Goal: Information Seeking & Learning: Learn about a topic

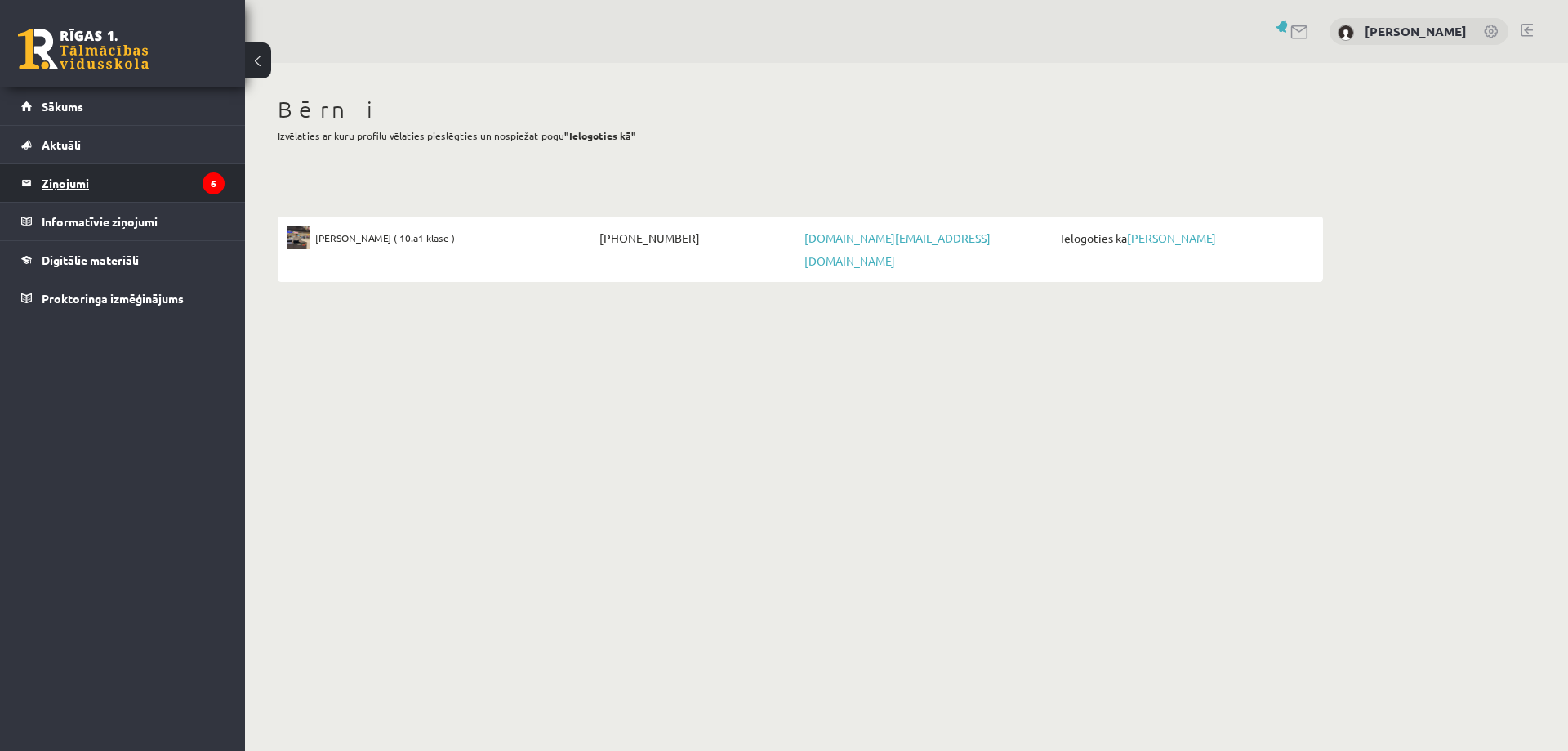
click at [55, 180] on legend "Ziņojumi 6" at bounding box center [133, 182] width 183 height 38
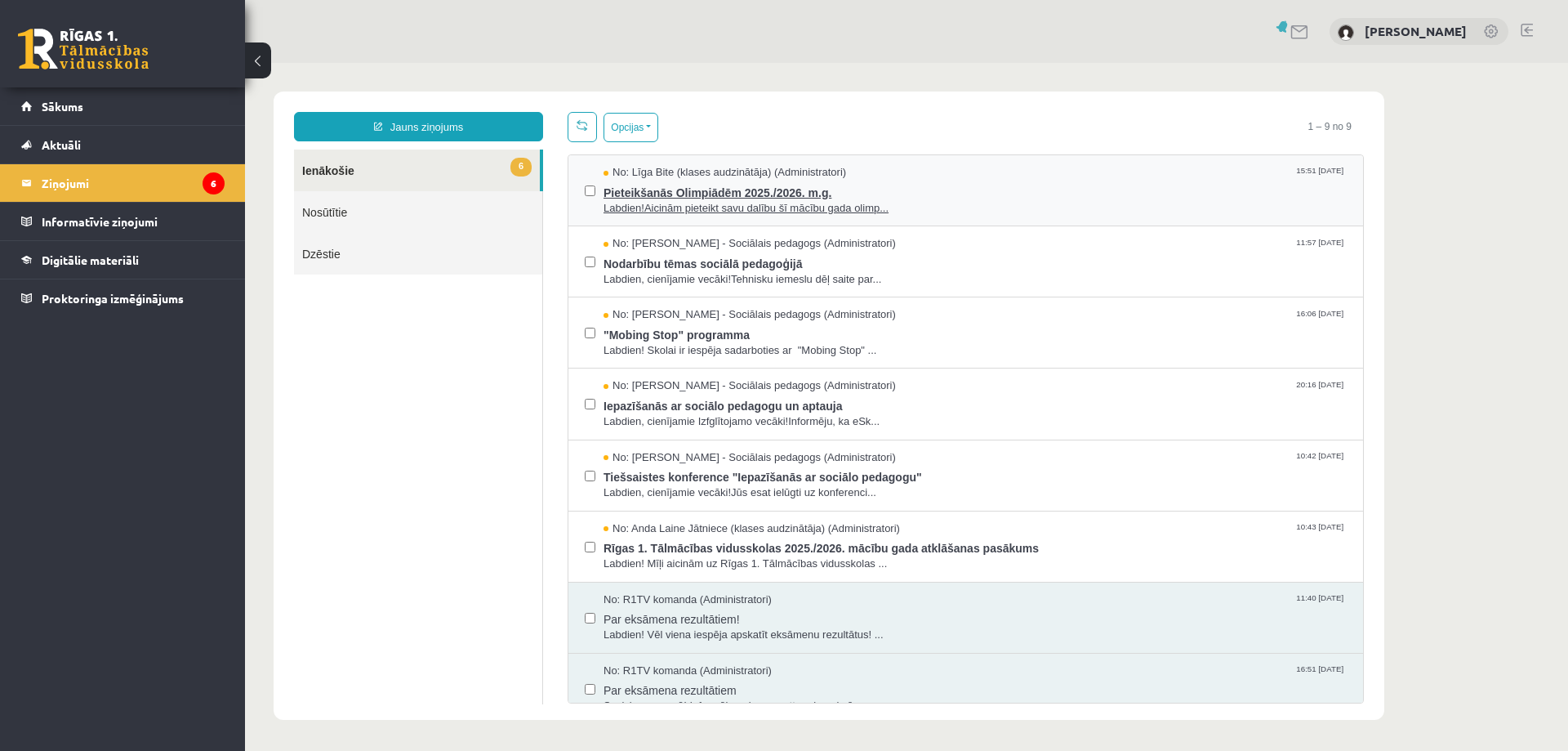
click at [645, 189] on span "Pieteikšanās Olimpiādēm 2025./2026. m.g." at bounding box center [975, 191] width 743 height 20
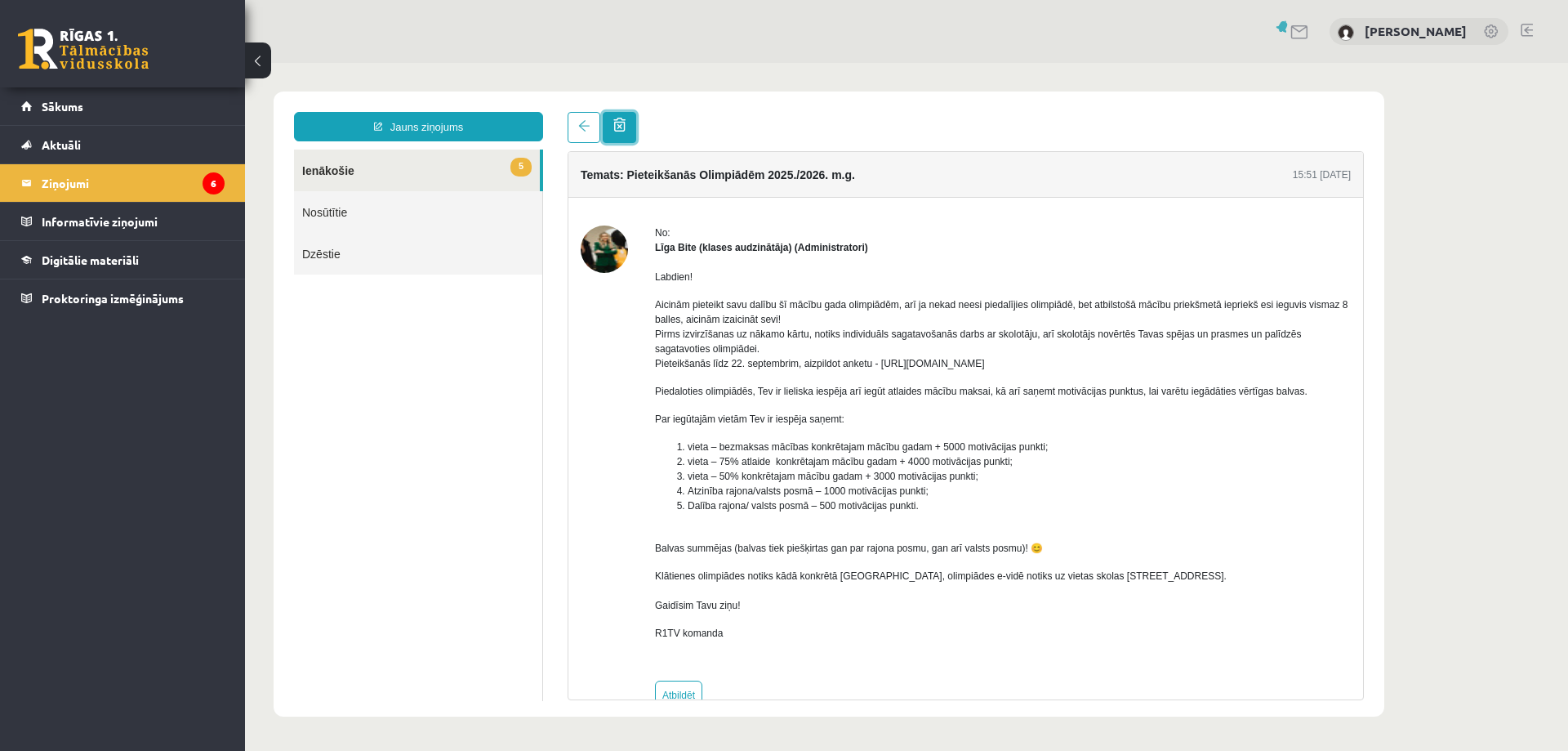
click at [636, 128] on link at bounding box center [619, 127] width 33 height 31
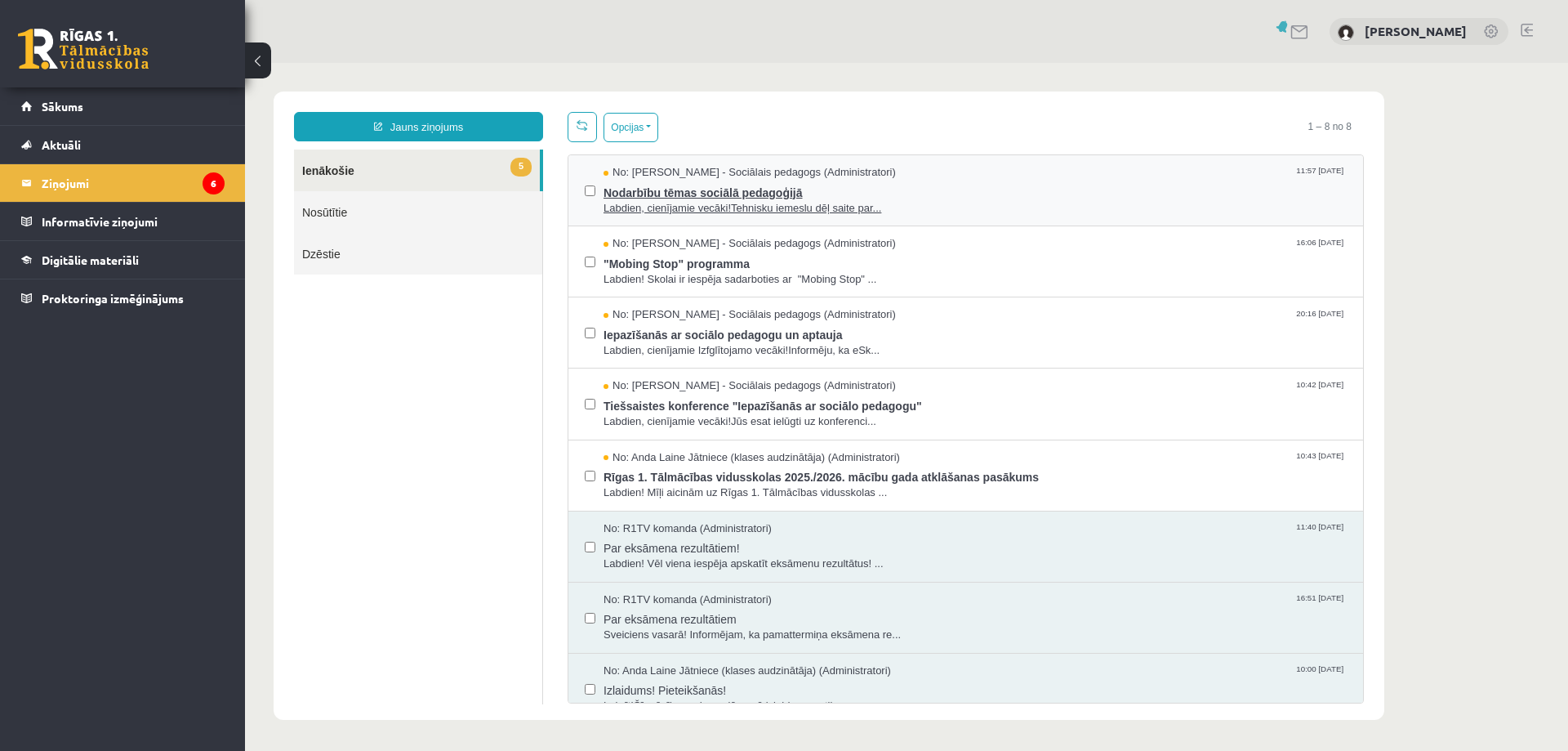
drag, startPoint x: 645, startPoint y: 194, endPoint x: 645, endPoint y: 212, distance: 18.0
click at [645, 196] on span "Nodarbību tēmas sociālā pedagoģijā" at bounding box center [975, 191] width 743 height 20
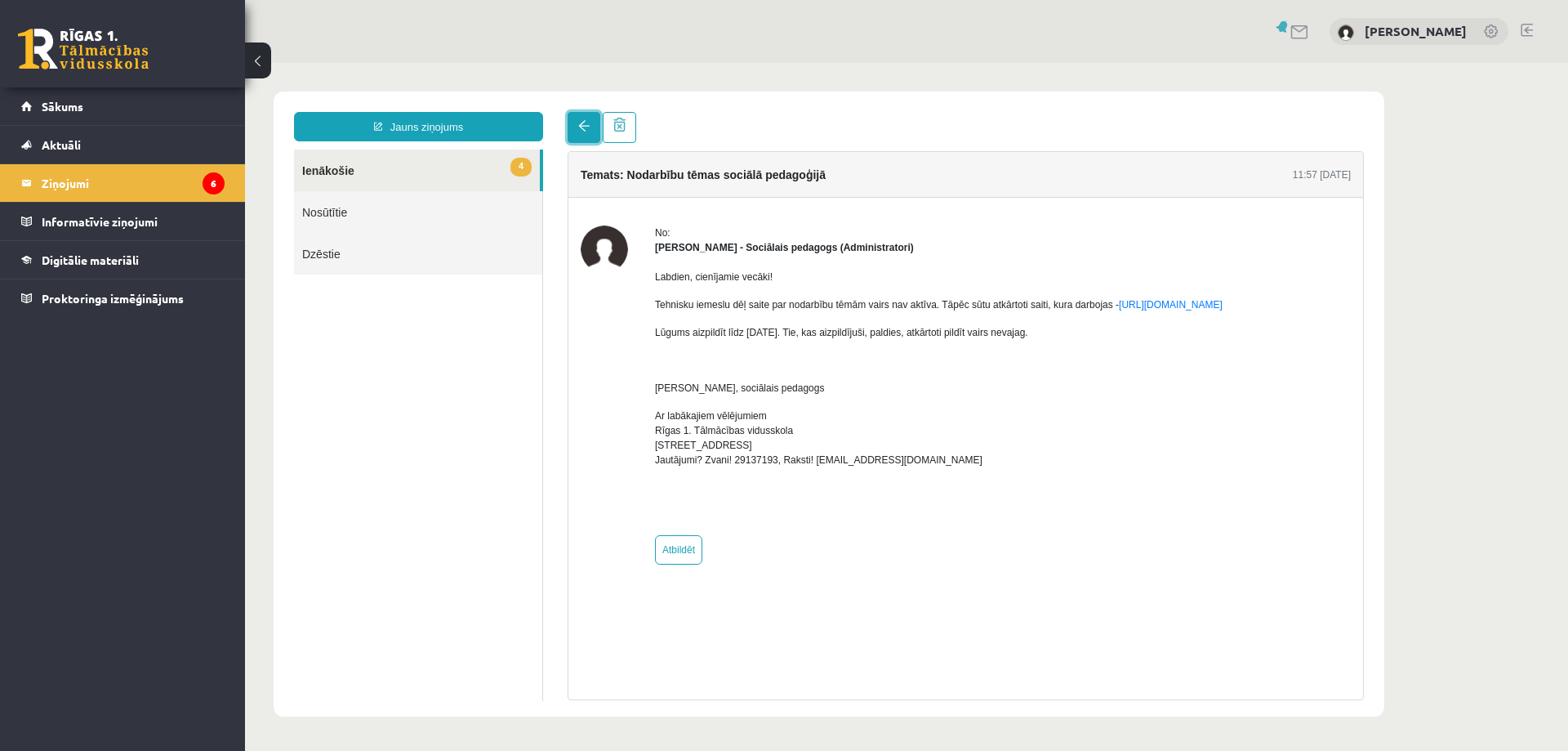
click at [591, 122] on link at bounding box center [583, 127] width 33 height 31
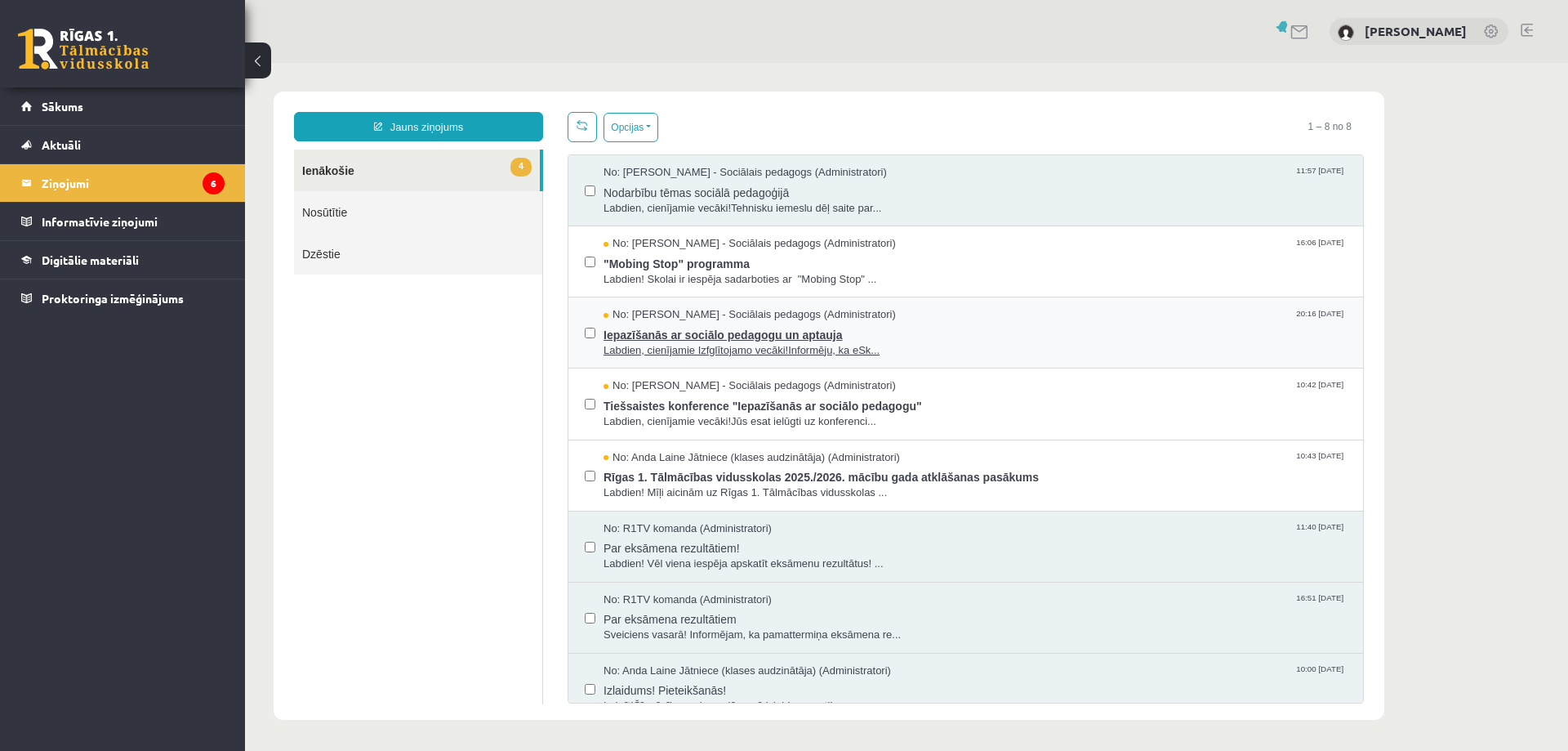
click at [673, 337] on span "Iepazīšanās ar sociālo pedagogu un aptauja" at bounding box center [975, 333] width 743 height 20
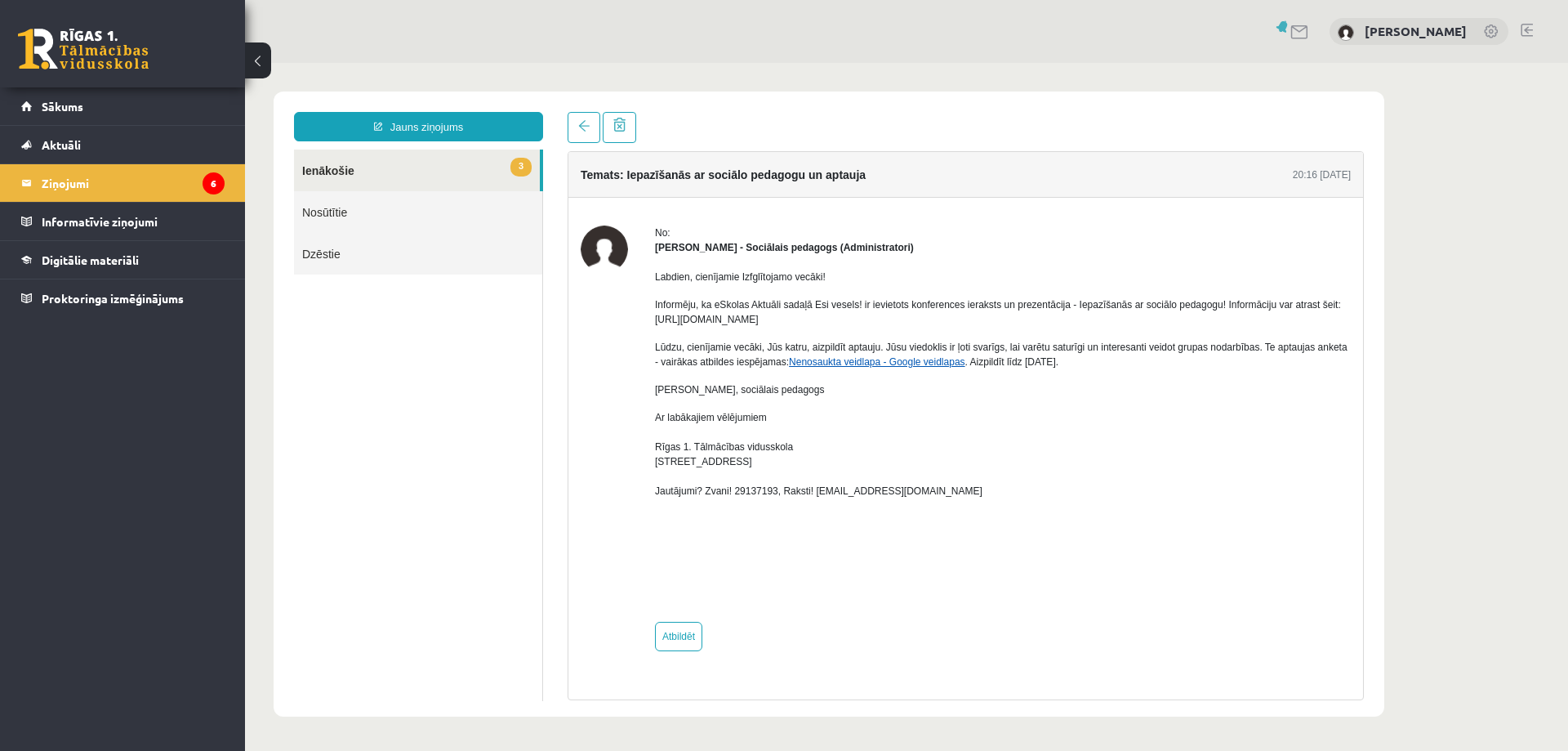
click at [812, 365] on link "Nenosaukta veidlapa - Google veidlapas" at bounding box center [877, 362] width 176 height 12
click at [430, 167] on link "3 Ienākošie" at bounding box center [417, 171] width 246 height 42
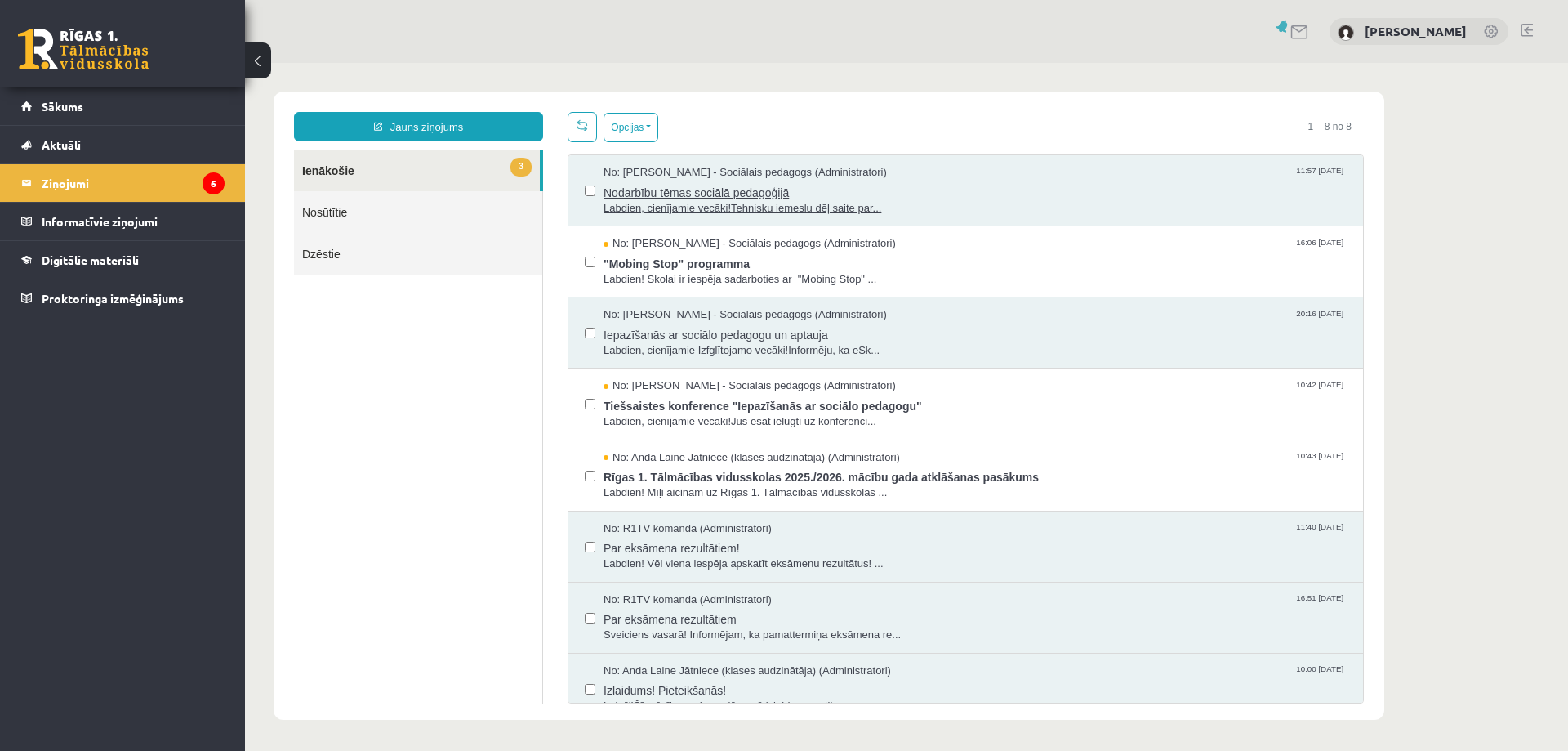
click at [709, 186] on span "Nodarbību tēmas sociālā pedagoģijā" at bounding box center [975, 191] width 743 height 20
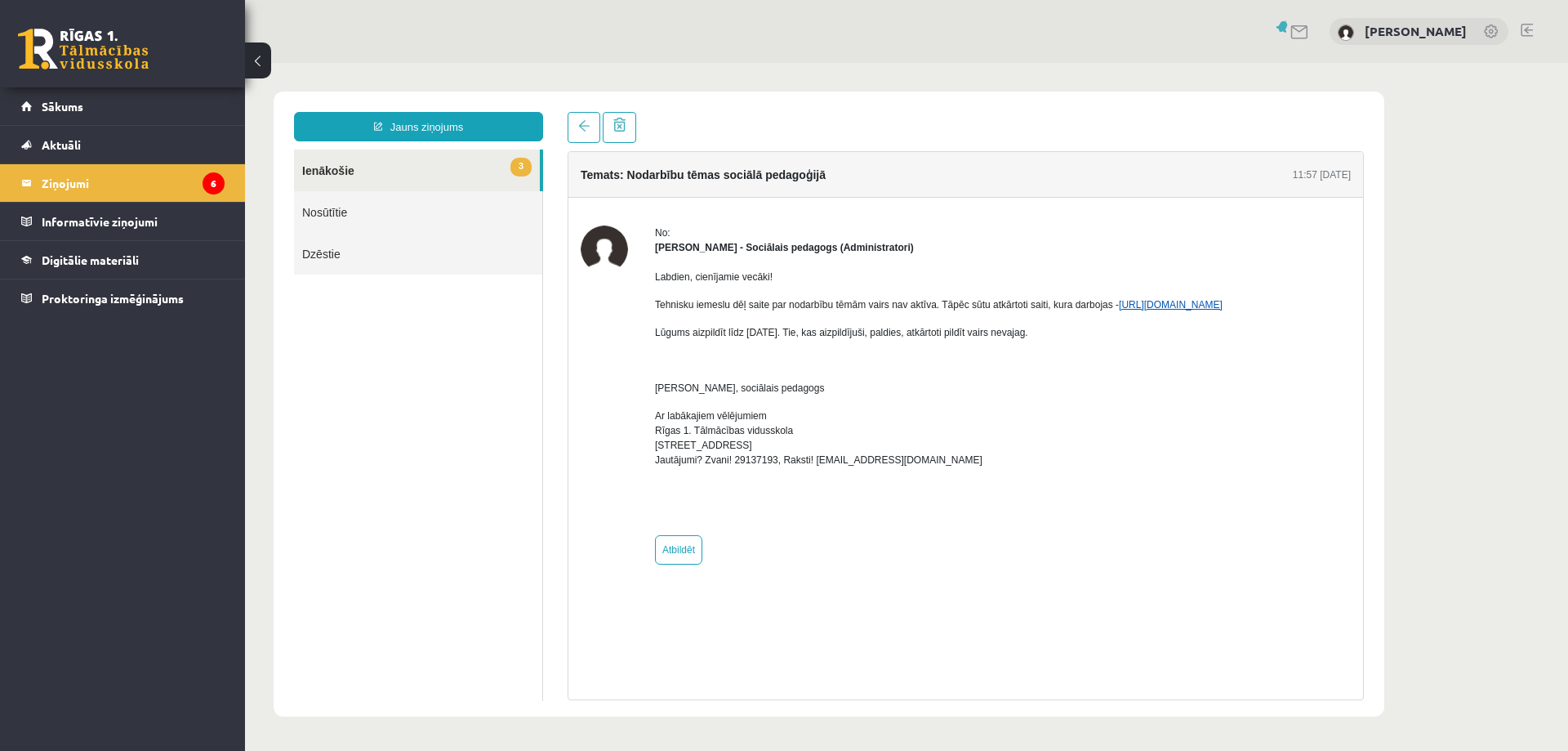
click at [1176, 305] on link "https://forms.gle/UnaZzC9hQS1Mz4gh7" at bounding box center [1170, 305] width 104 height 12
click at [341, 176] on link "3 Ienākošie" at bounding box center [417, 171] width 246 height 42
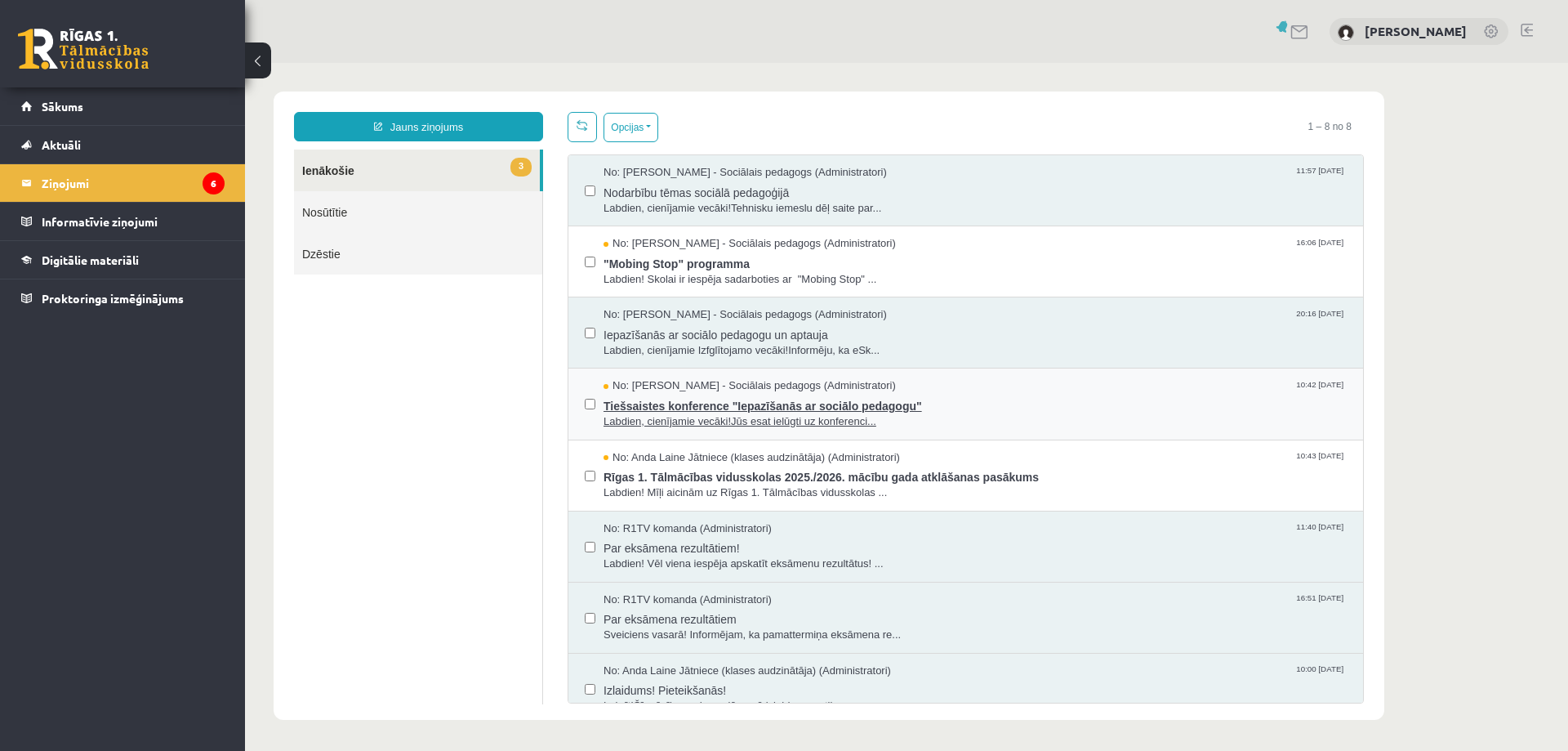
click at [792, 382] on span "No: Dagnija Gaubšteina - Sociālais pedagogs (Administratori)" at bounding box center [750, 386] width 293 height 16
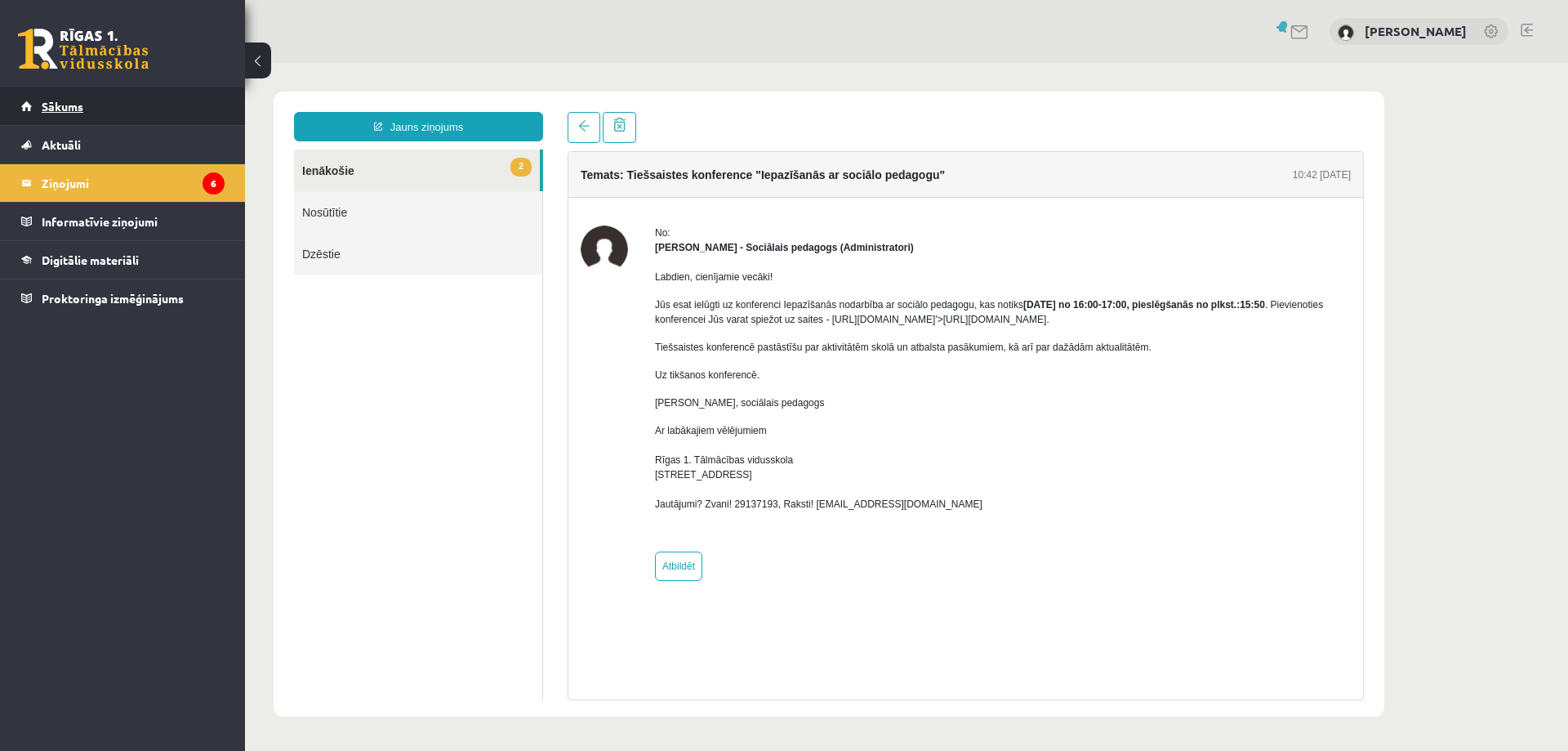
click at [70, 100] on span "Sākums" at bounding box center [63, 106] width 42 height 15
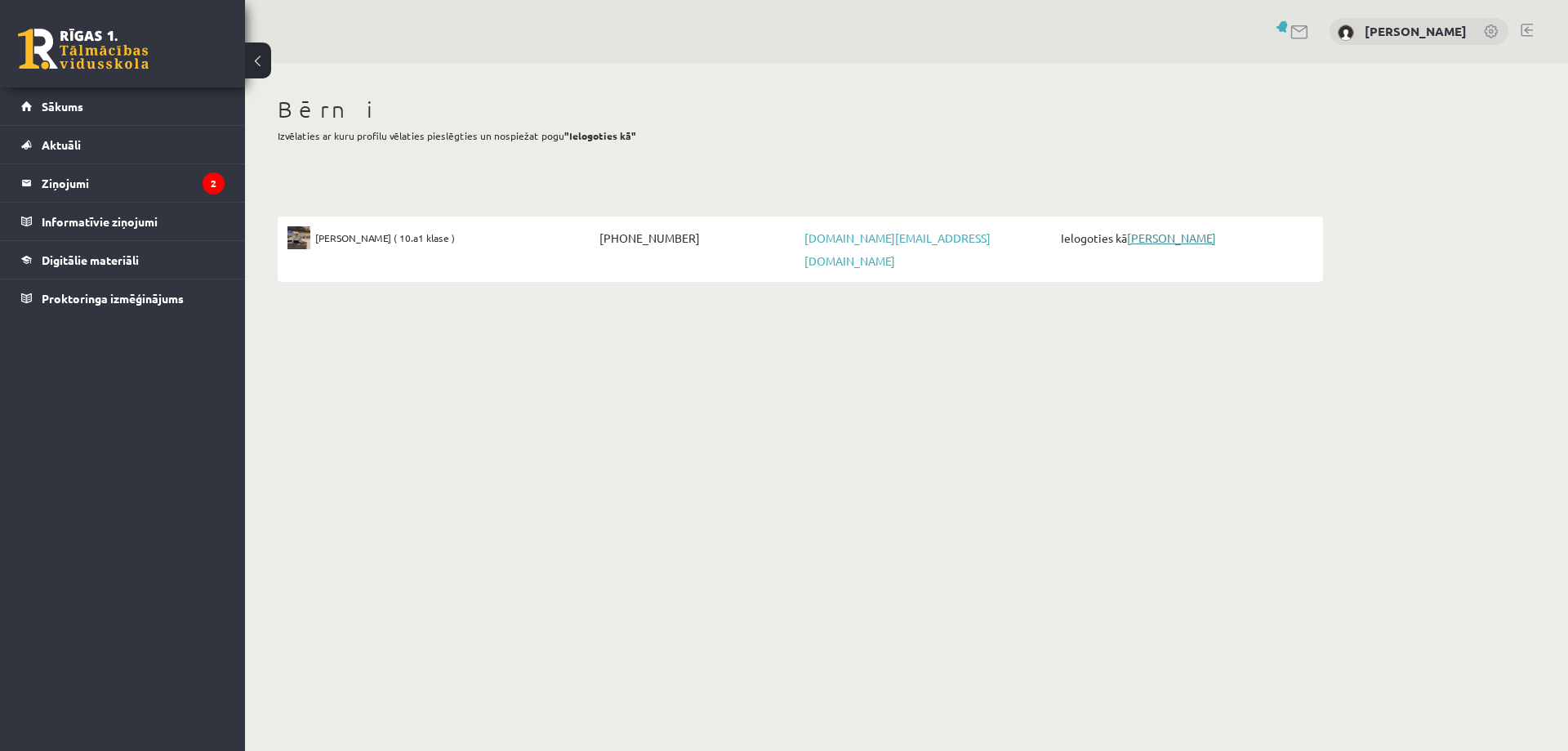
click at [1201, 235] on link "[PERSON_NAME]" at bounding box center [1171, 238] width 89 height 15
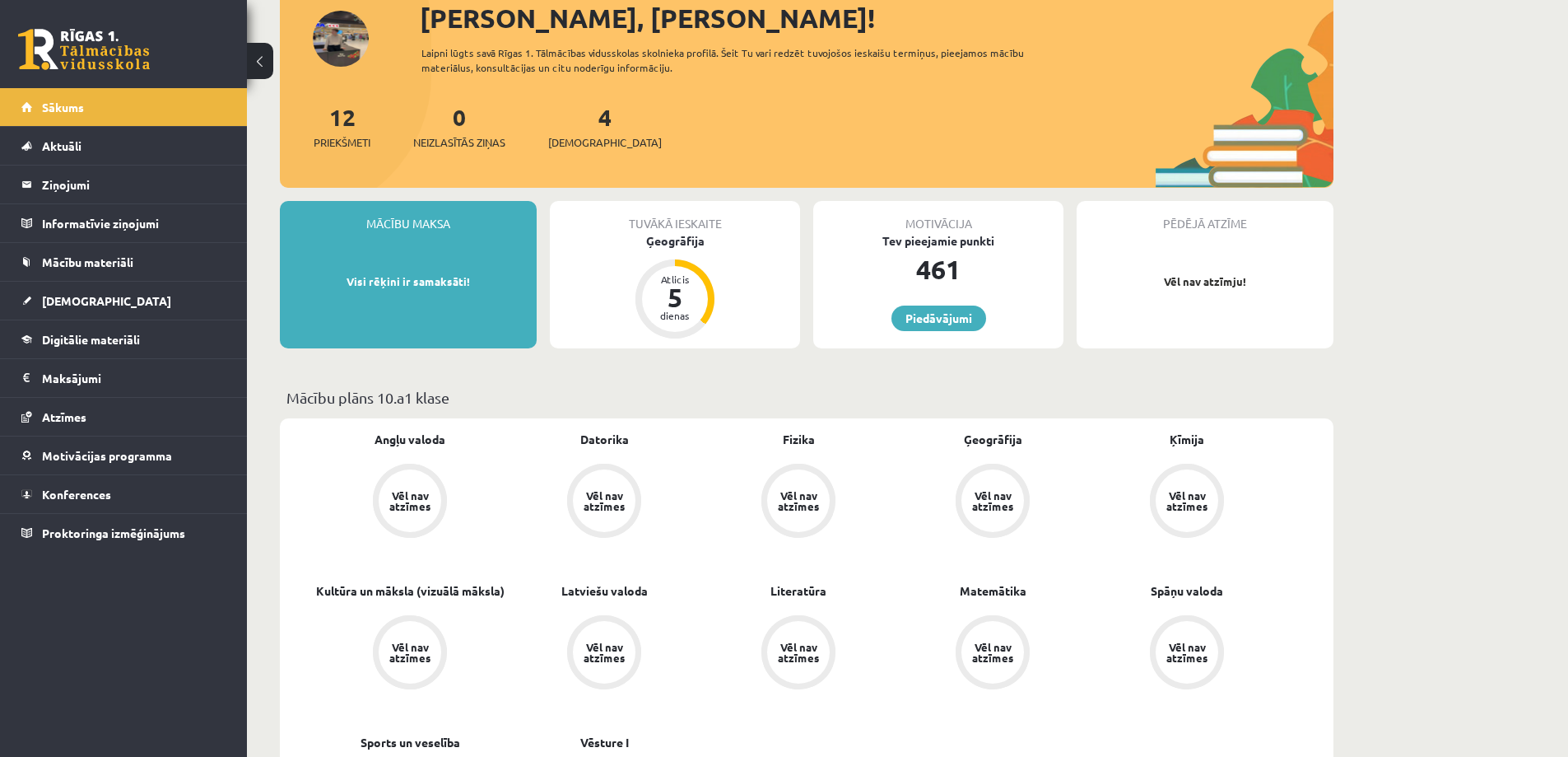
scroll to position [185, 0]
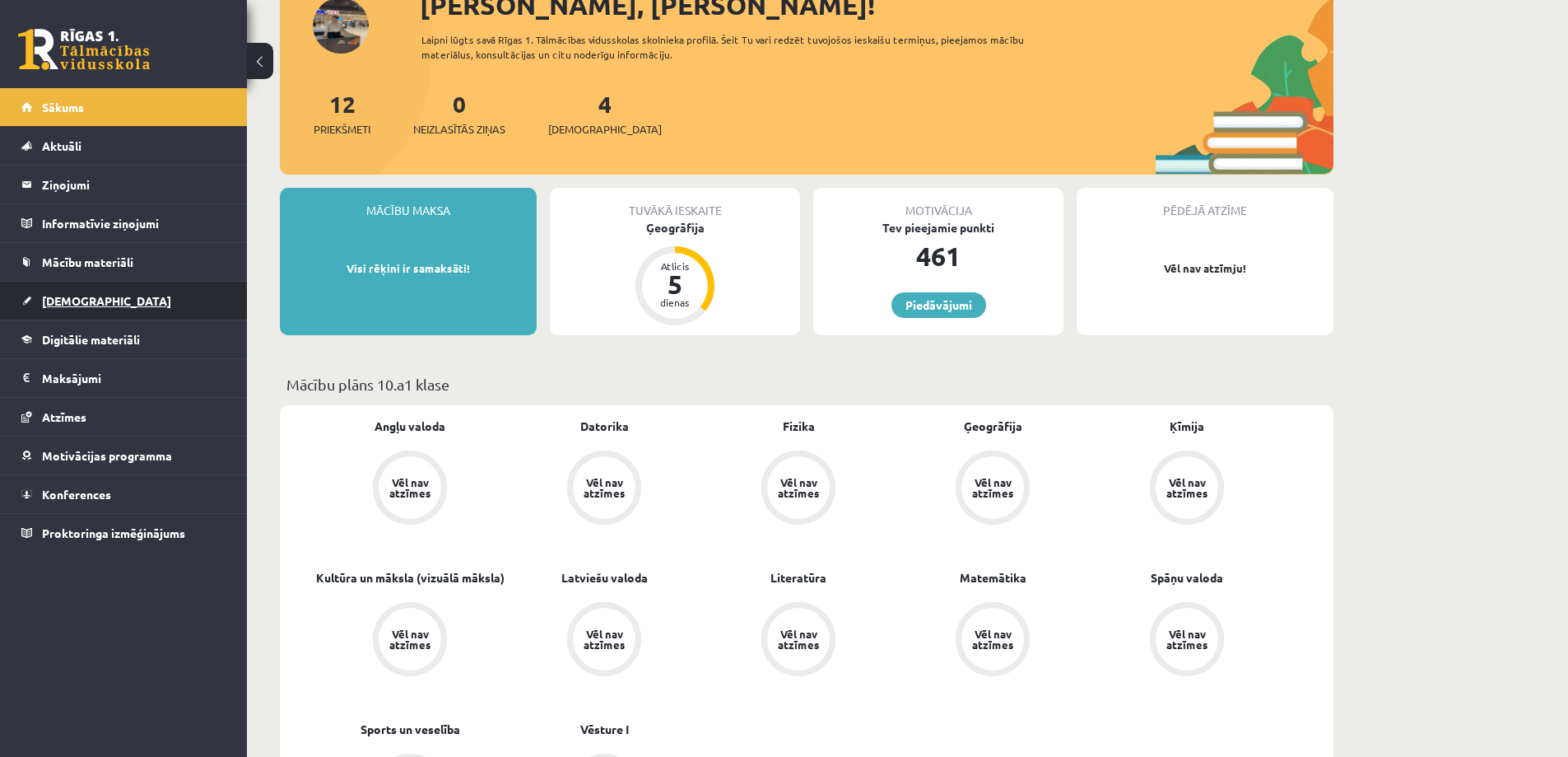
click at [67, 296] on span "Ieskaites" at bounding box center [106, 301] width 129 height 15
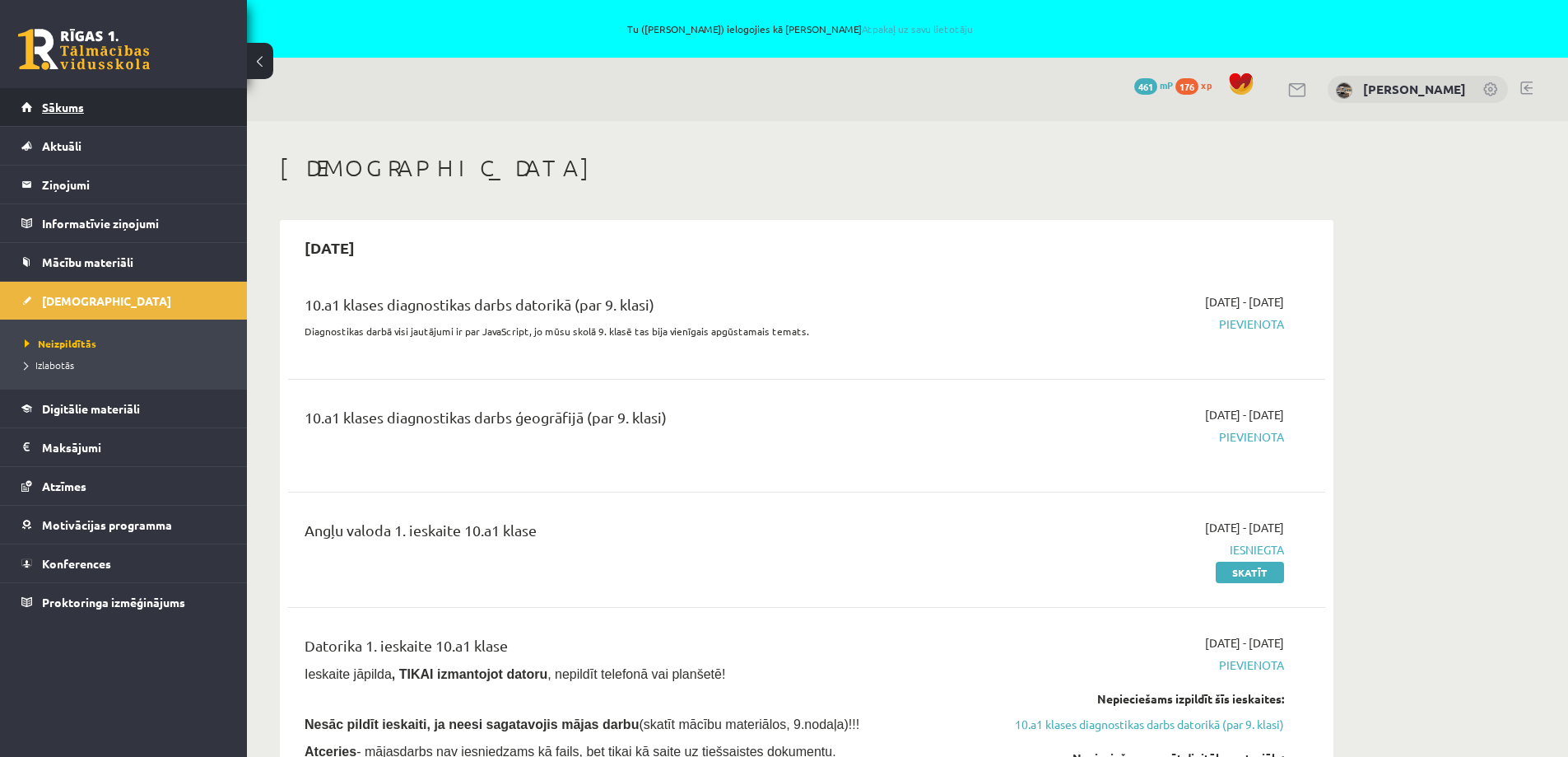
click at [75, 101] on span "Sākums" at bounding box center [63, 107] width 42 height 15
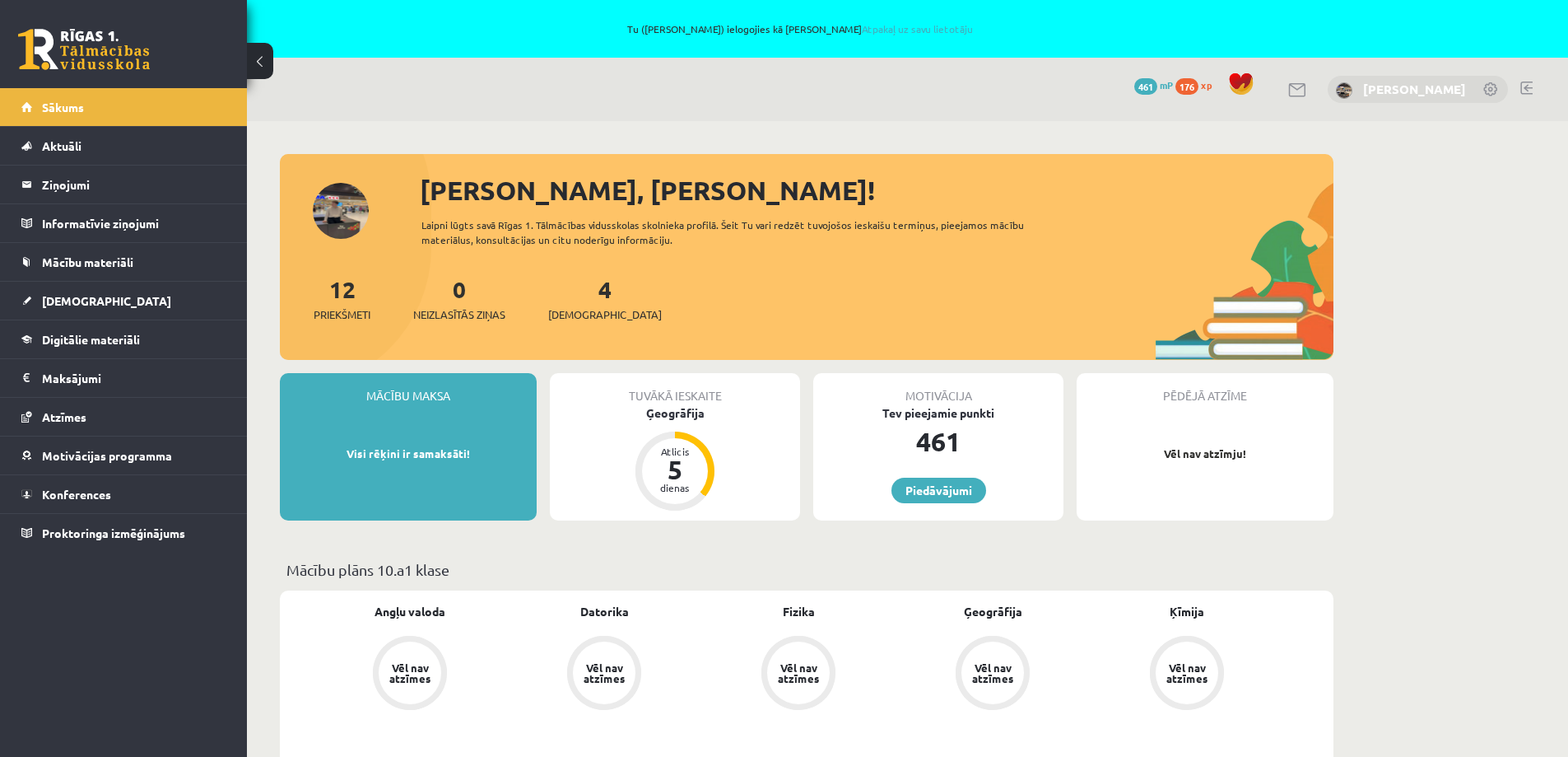
click at [1378, 88] on link "[PERSON_NAME]" at bounding box center [1415, 89] width 103 height 17
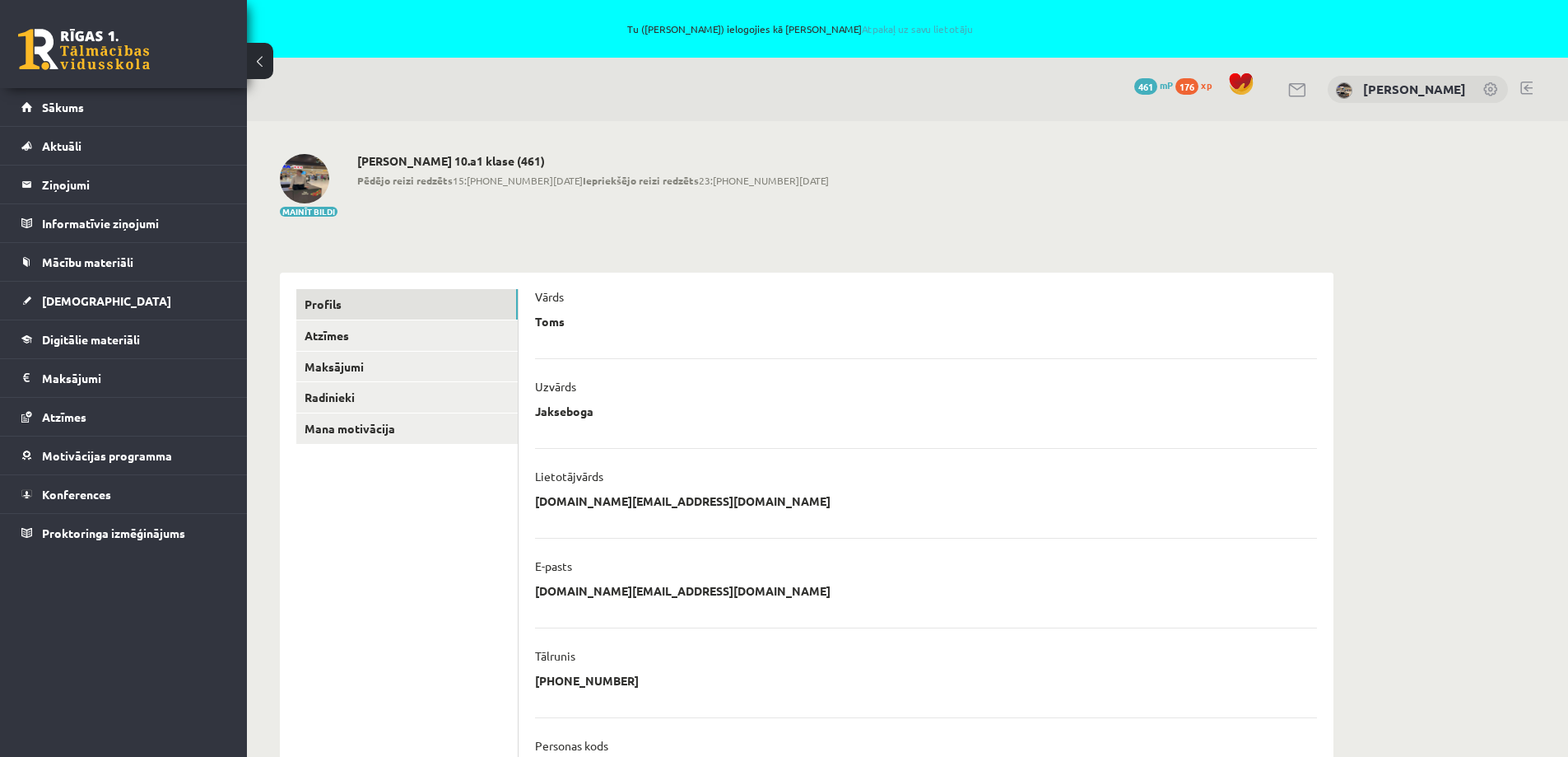
click at [305, 181] on img at bounding box center [304, 179] width 50 height 50
click at [1522, 89] on link at bounding box center [1527, 89] width 13 height 13
